Goal: Communication & Community: Share content

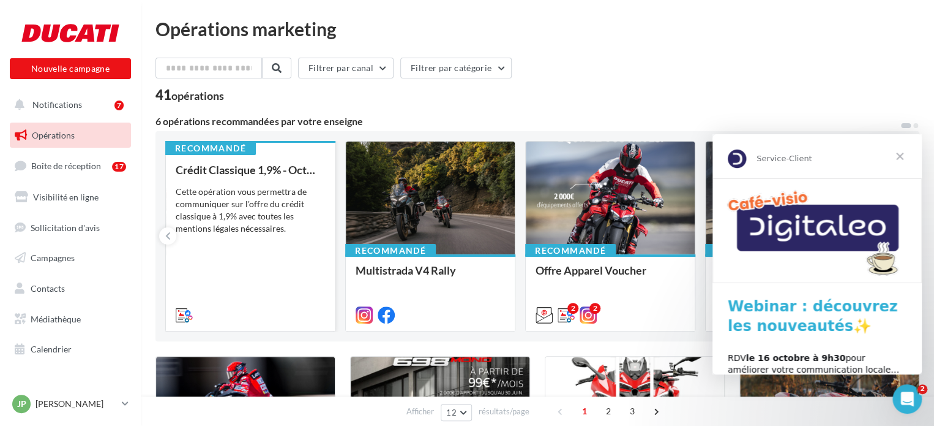
click at [228, 224] on div "Cette opération vous permettra de communiquer sur l'offre du crédit classique à…" at bounding box center [250, 210] width 149 height 49
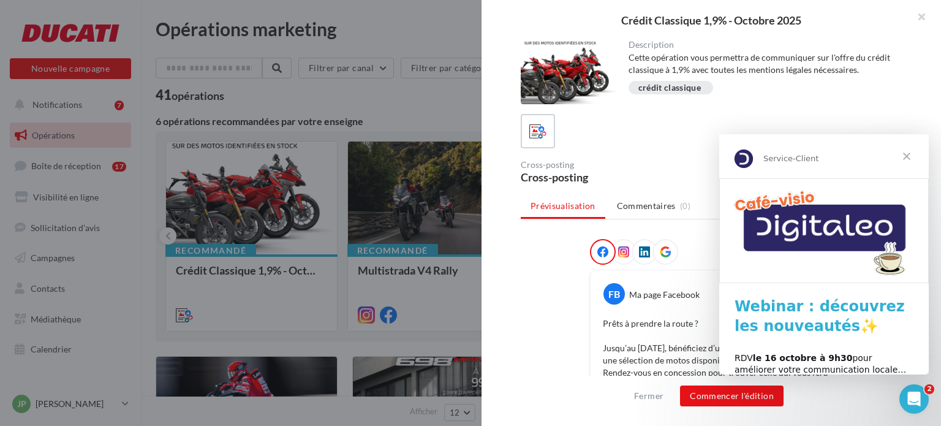
click at [911, 151] on span "Fermer" at bounding box center [906, 156] width 44 height 44
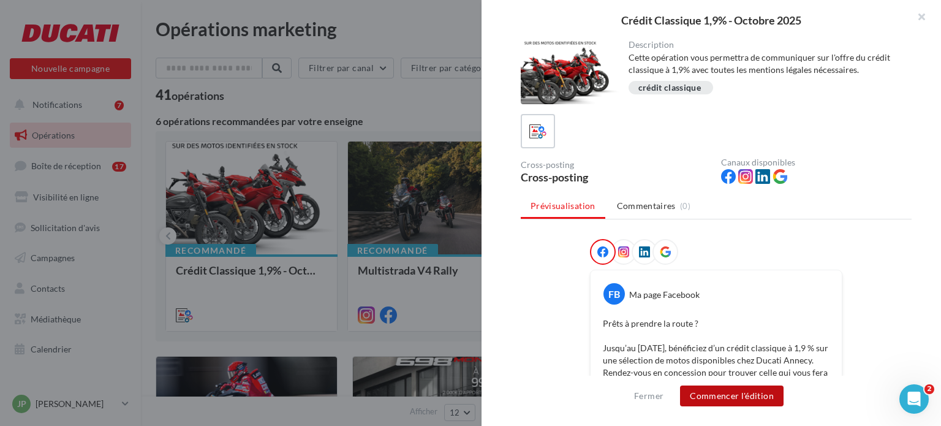
click at [749, 394] on button "Commencer l'édition" at bounding box center [731, 395] width 103 height 21
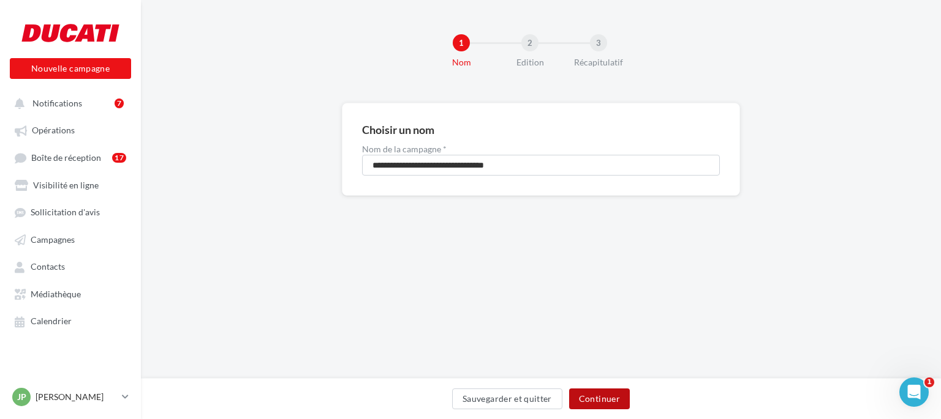
click at [603, 399] on button "Continuer" at bounding box center [599, 399] width 61 height 21
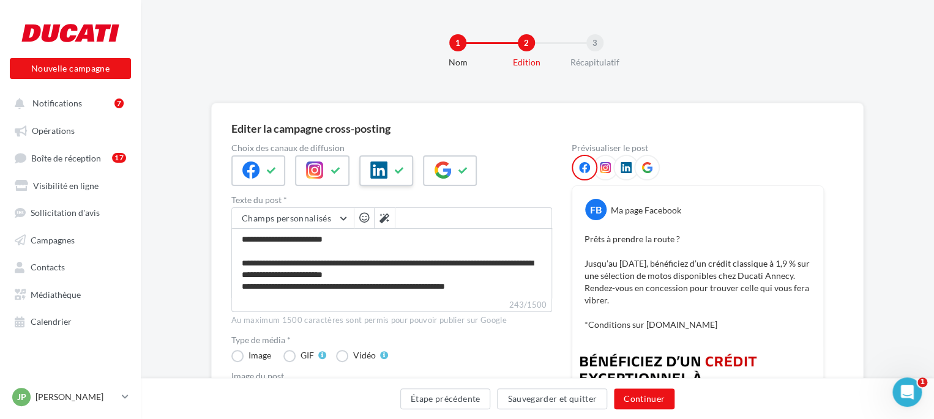
click at [400, 170] on icon at bounding box center [400, 171] width 10 height 9
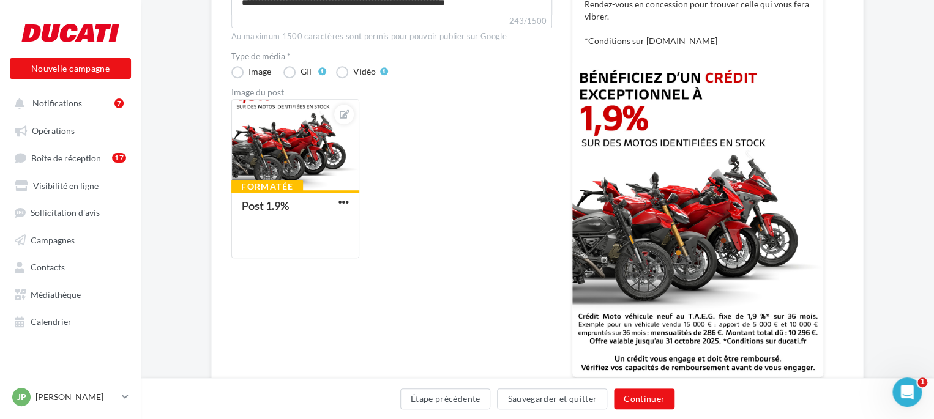
scroll to position [53, 0]
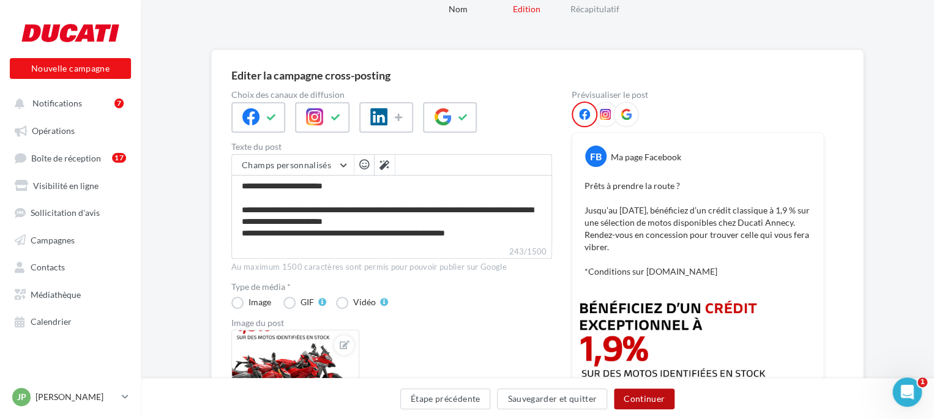
click at [669, 397] on button "Continuer" at bounding box center [644, 399] width 61 height 21
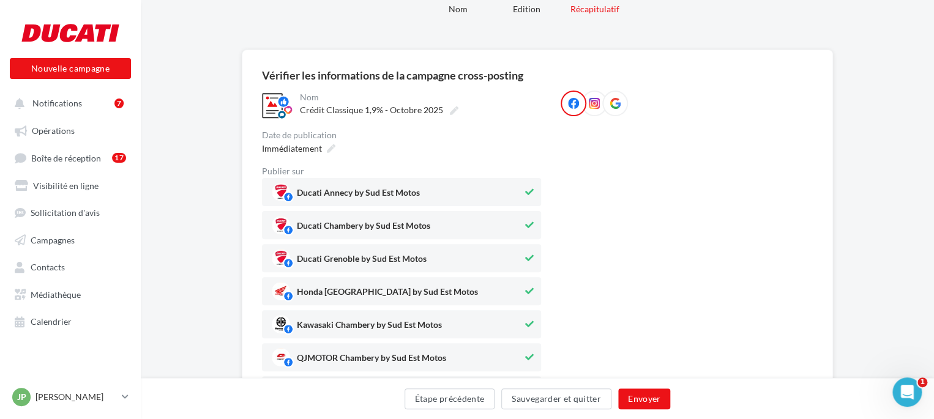
click at [530, 222] on icon at bounding box center [529, 225] width 9 height 9
click at [528, 256] on icon at bounding box center [529, 258] width 9 height 9
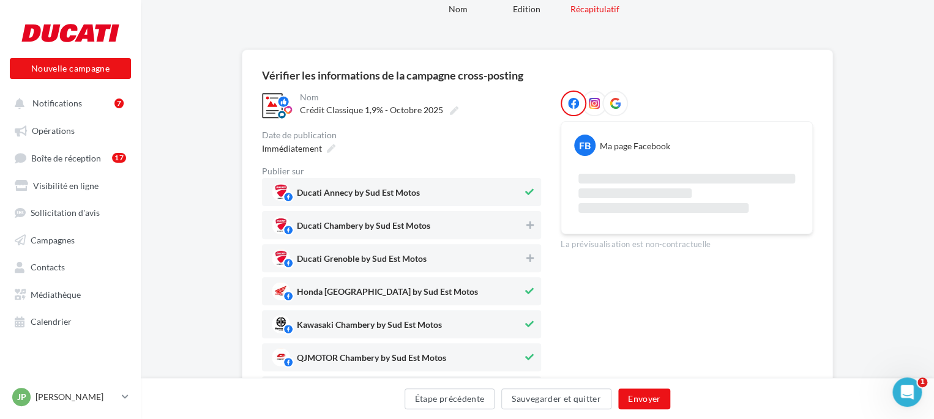
click at [529, 292] on icon at bounding box center [529, 291] width 9 height 9
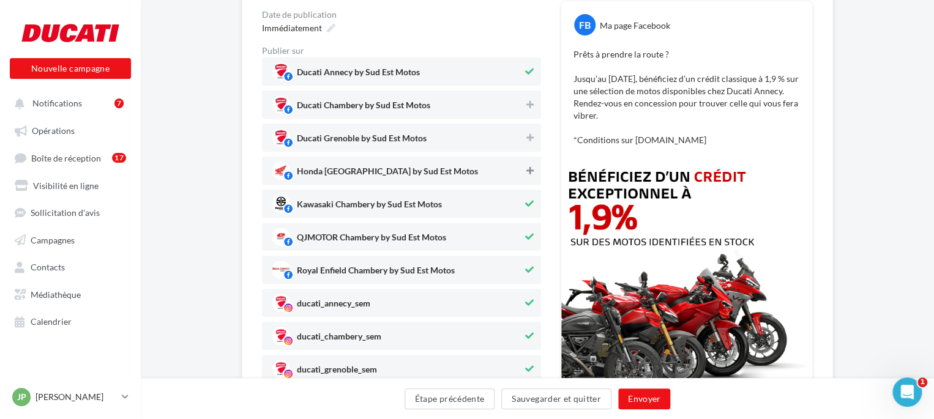
scroll to position [176, 0]
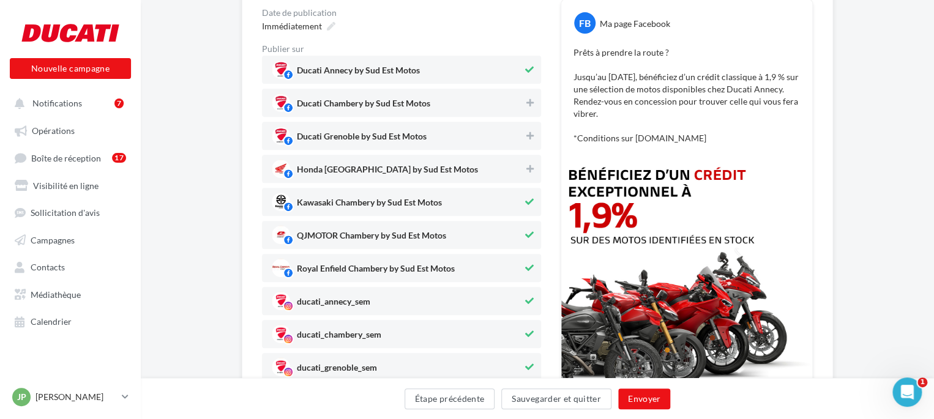
click at [531, 200] on icon at bounding box center [529, 202] width 9 height 9
click at [531, 235] on icon at bounding box center [529, 235] width 9 height 9
click at [531, 266] on icon at bounding box center [529, 268] width 9 height 9
click at [527, 297] on icon at bounding box center [529, 301] width 9 height 9
click at [529, 301] on icon at bounding box center [530, 301] width 7 height 9
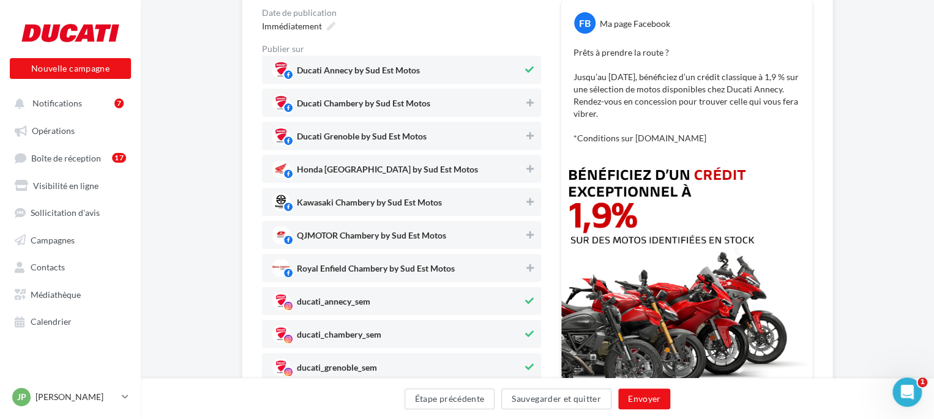
click at [529, 340] on button at bounding box center [529, 334] width 13 height 15
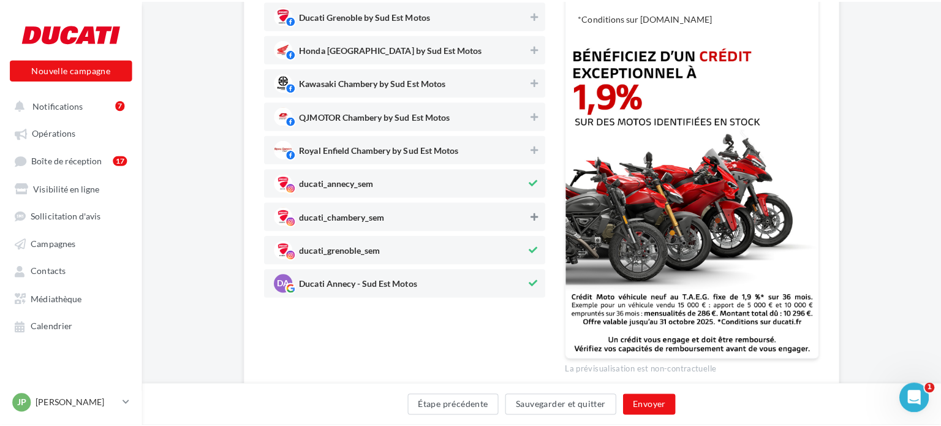
scroll to position [298, 0]
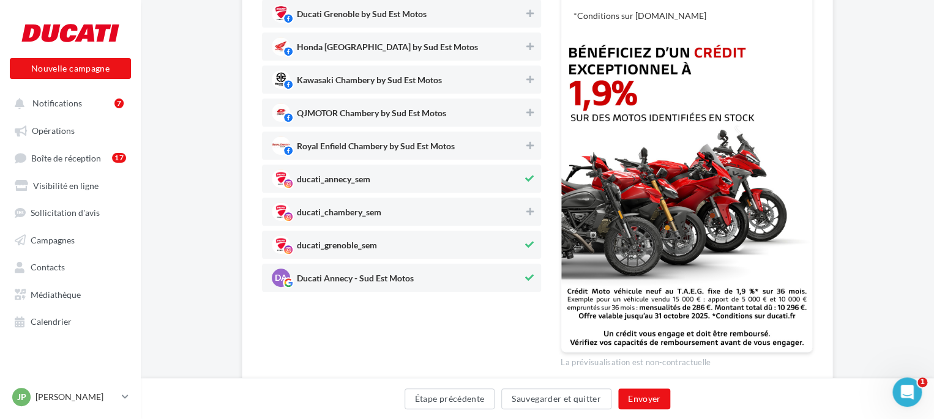
click at [532, 241] on icon at bounding box center [529, 245] width 9 height 9
click at [644, 399] on button "Envoyer" at bounding box center [644, 399] width 52 height 21
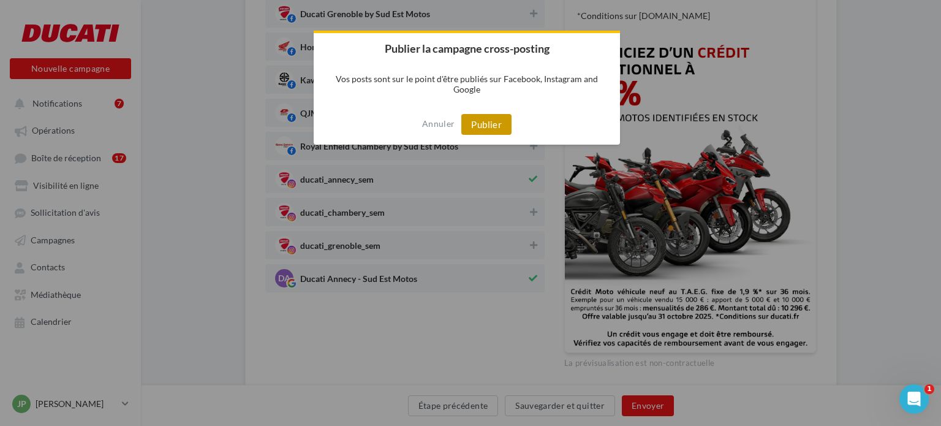
click at [487, 129] on button "Publier" at bounding box center [486, 124] width 50 height 21
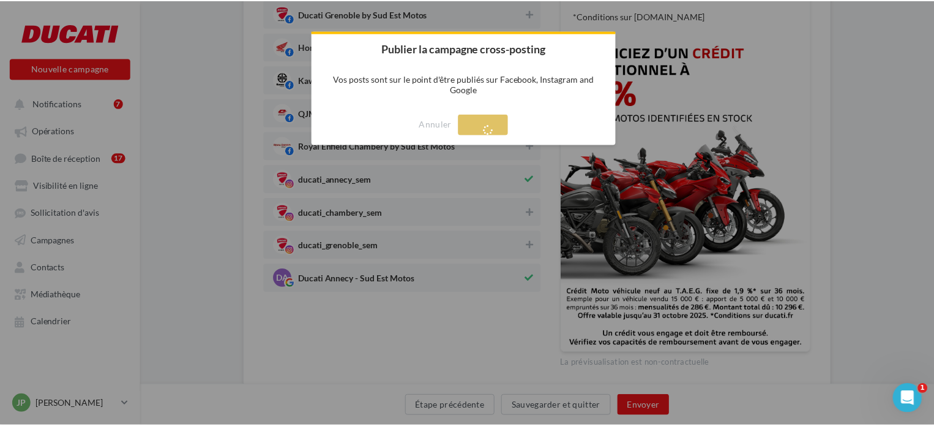
scroll to position [20, 0]
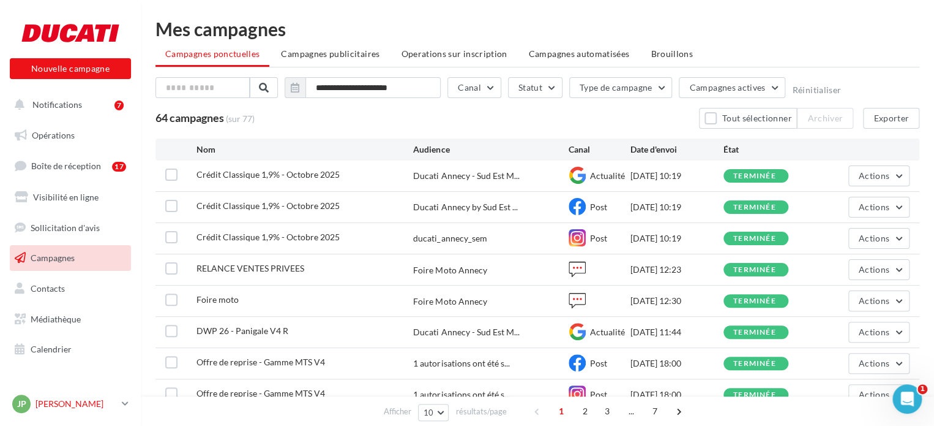
click at [118, 407] on link "JP Jean-Patrick VACHE contact@ducati-annecy.com" at bounding box center [70, 403] width 121 height 23
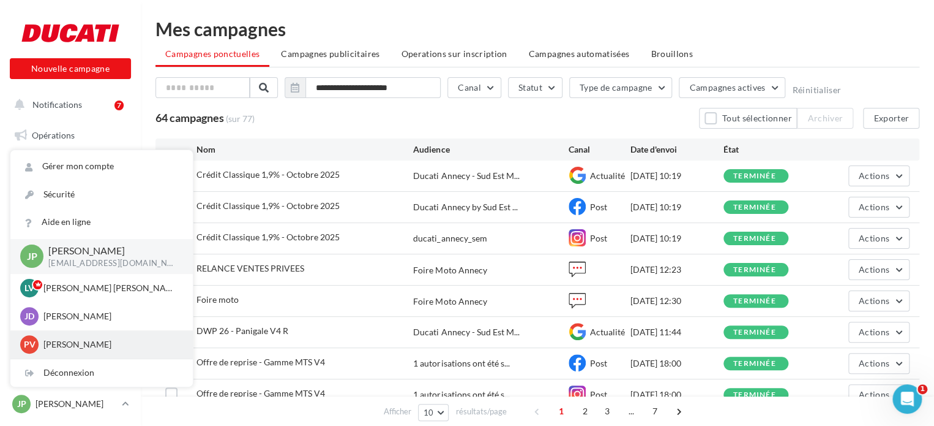
click at [72, 342] on p "Pierre VANARET" at bounding box center [110, 344] width 135 height 12
